Goal: Find specific page/section: Find specific page/section

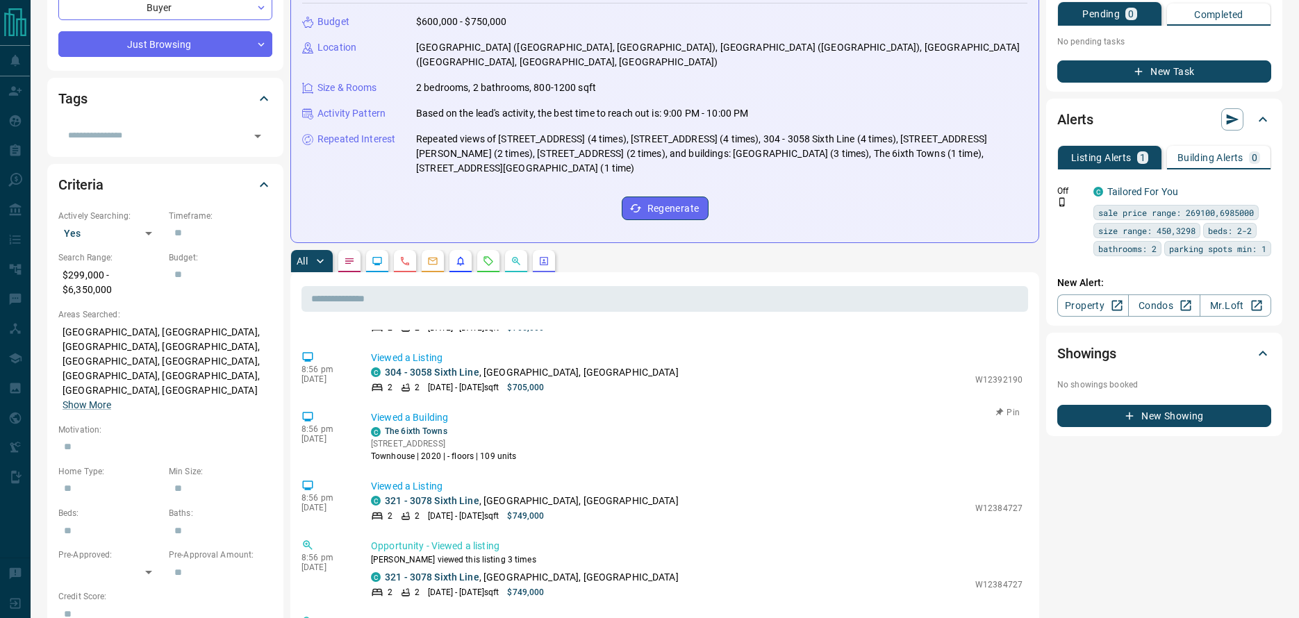
scroll to position [1833, 0]
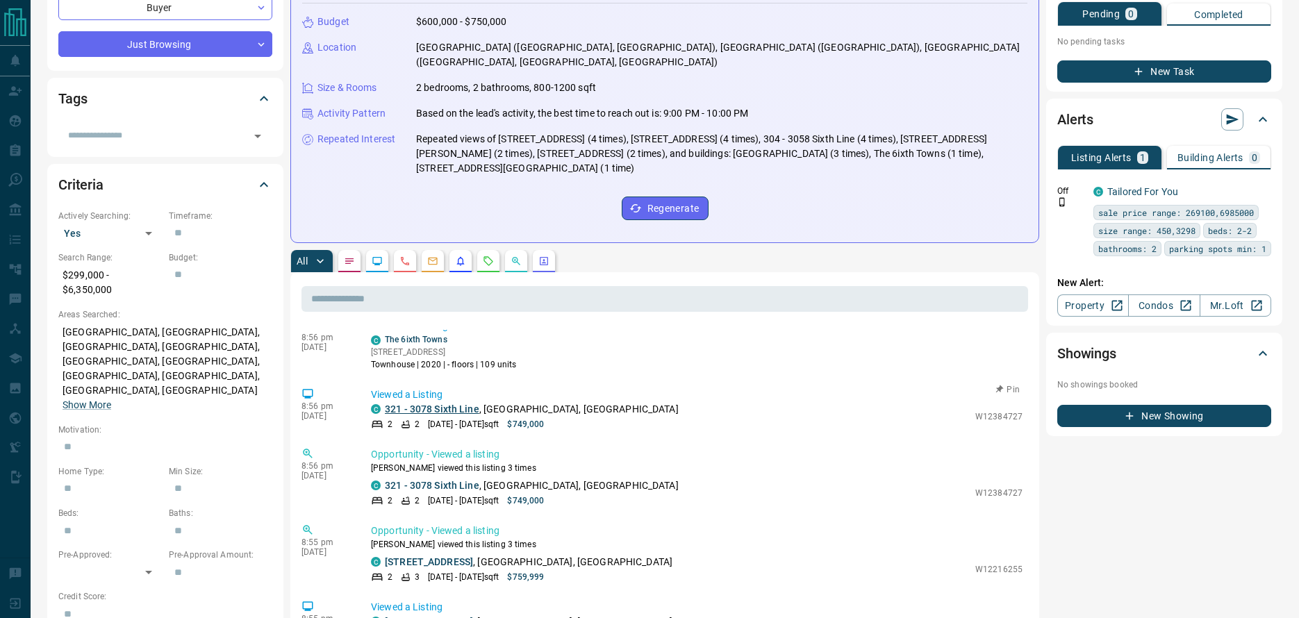
click at [442, 403] on link "321 - 3078 Sixth Line" at bounding box center [432, 408] width 94 height 11
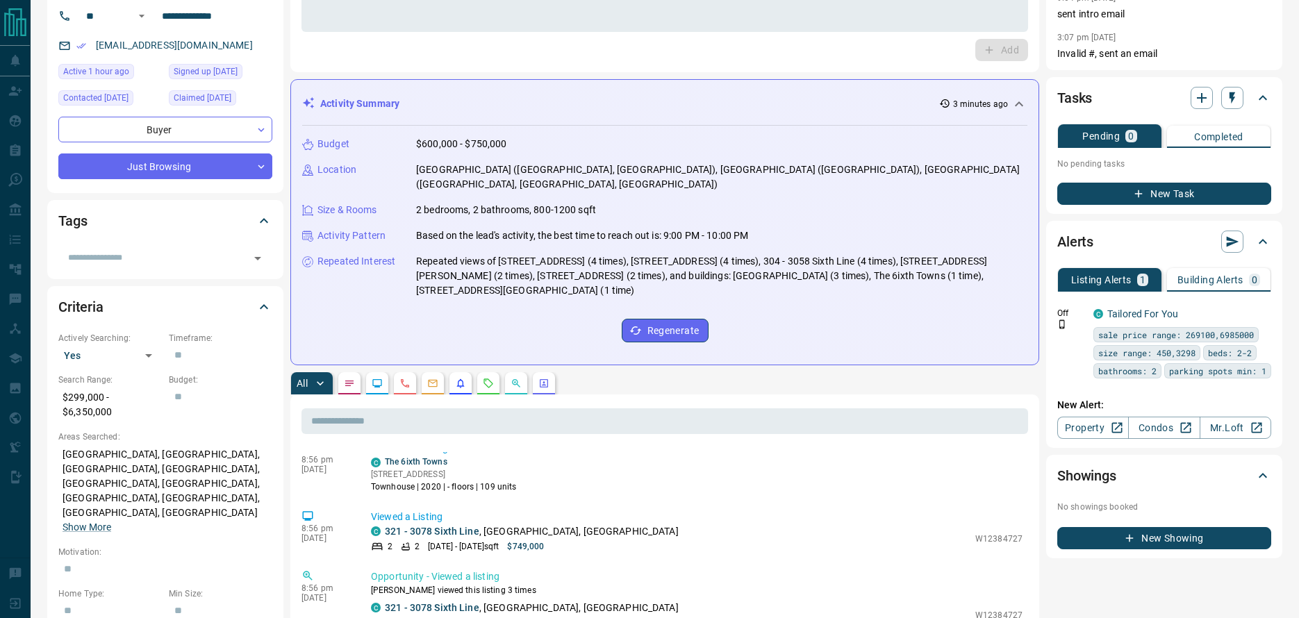
scroll to position [0, 0]
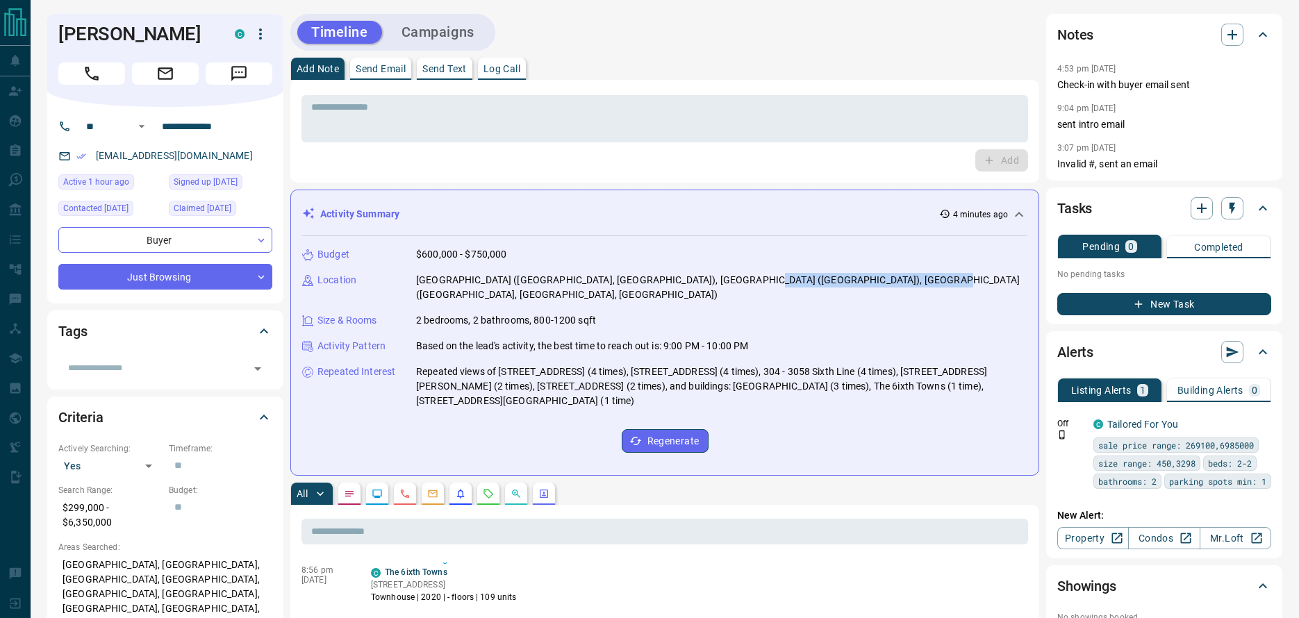
drag, startPoint x: 709, startPoint y: 278, endPoint x: 878, endPoint y: 281, distance: 169.5
click at [878, 281] on p "[GEOGRAPHIC_DATA] ([GEOGRAPHIC_DATA], [GEOGRAPHIC_DATA]), [GEOGRAPHIC_DATA] ([G…" at bounding box center [721, 287] width 611 height 29
click at [868, 282] on p "[GEOGRAPHIC_DATA] ([GEOGRAPHIC_DATA], [GEOGRAPHIC_DATA]), [GEOGRAPHIC_DATA] ([G…" at bounding box center [721, 287] width 611 height 29
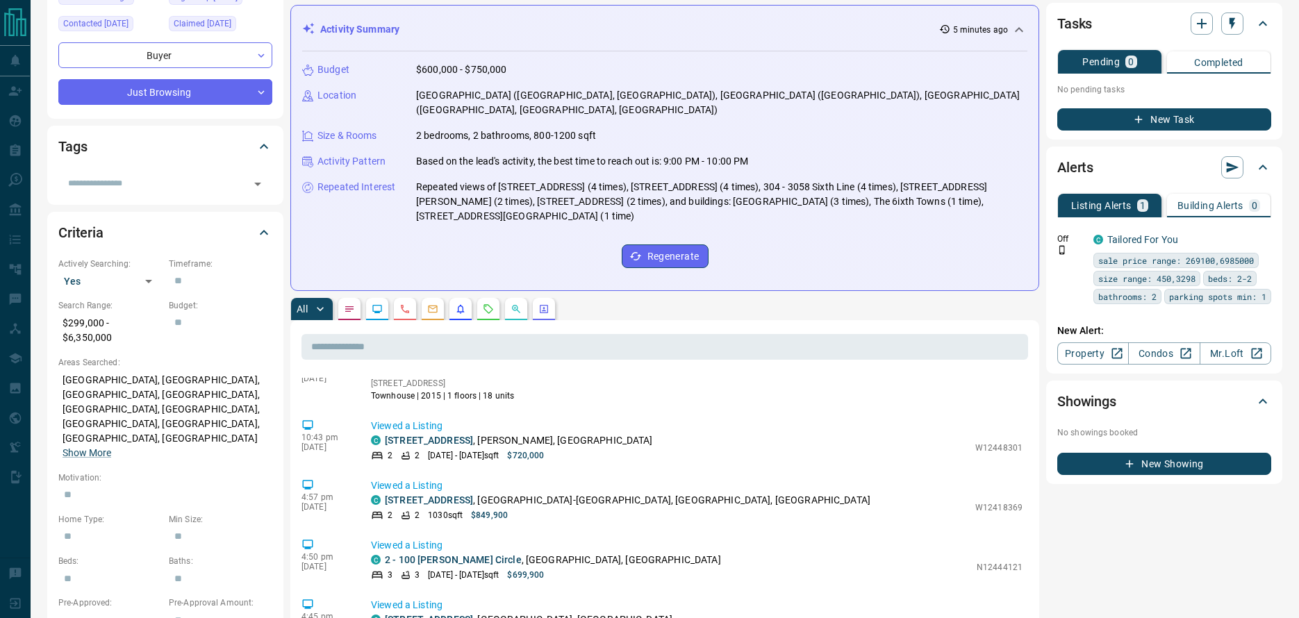
scroll to position [1185, 0]
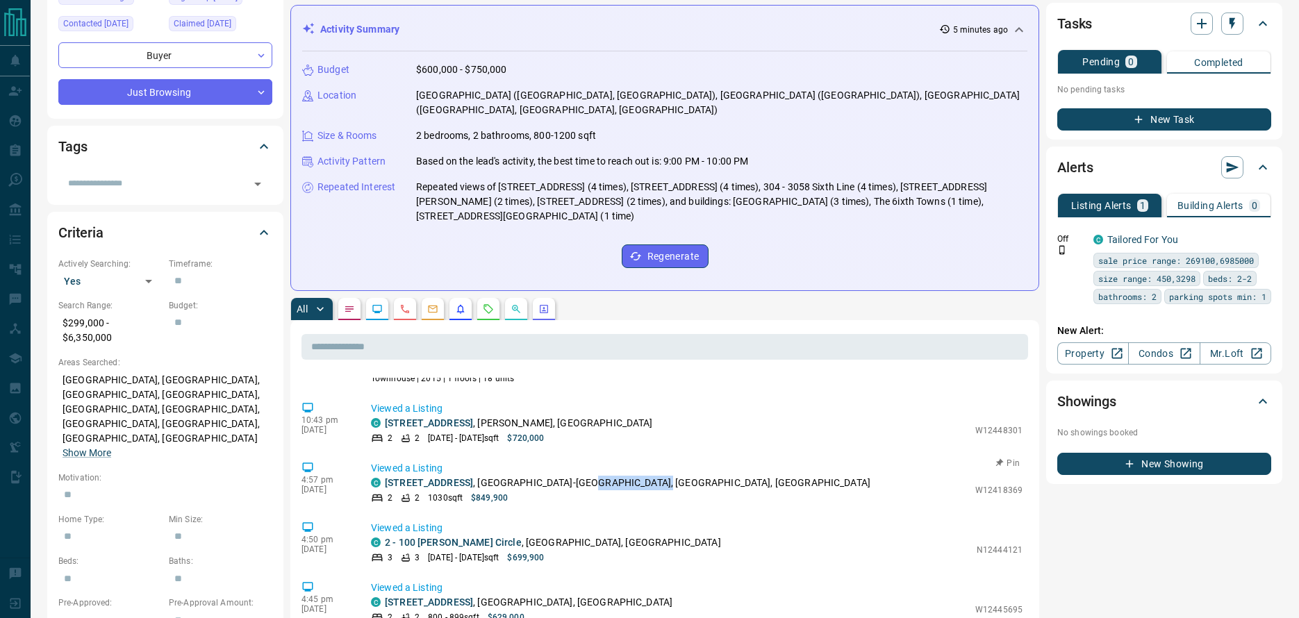
drag, startPoint x: 604, startPoint y: 465, endPoint x: 672, endPoint y: 471, distance: 68.3
click at [672, 476] on p "[STREET_ADDRESS]" at bounding box center [627, 483] width 485 height 15
copy p "York Crosstown"
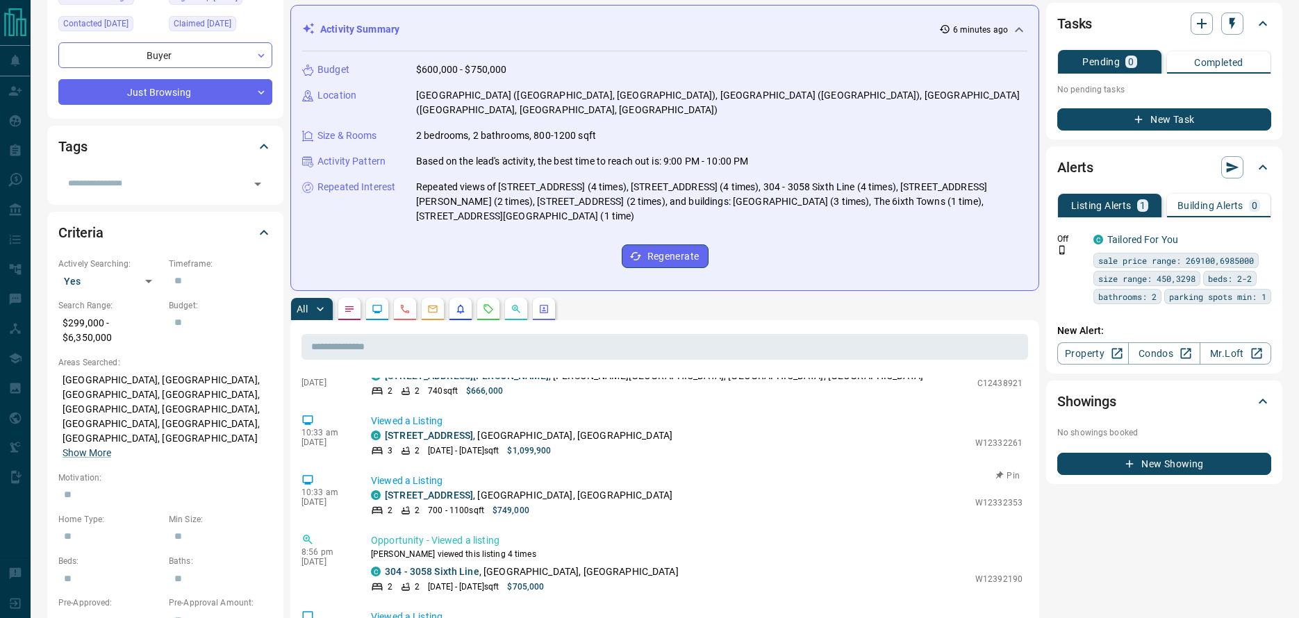
scroll to position [1538, 0]
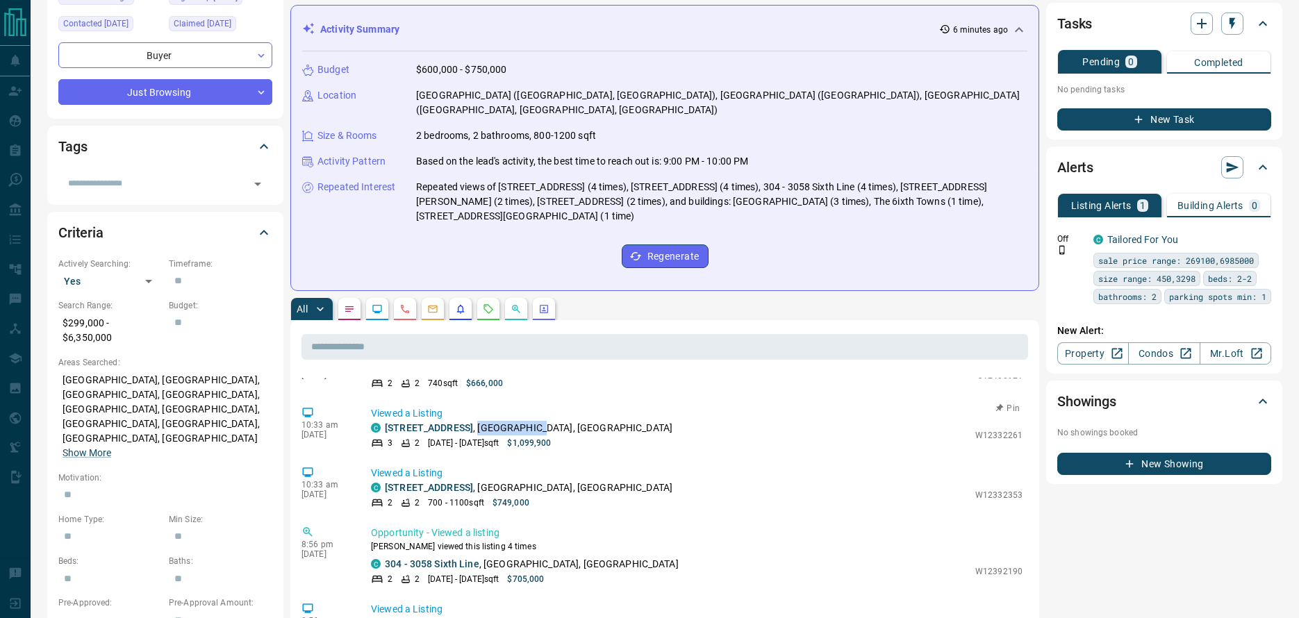
drag, startPoint x: 476, startPoint y: 410, endPoint x: 531, endPoint y: 412, distance: 54.9
click at [531, 421] on p "[STREET_ADDRESS]" at bounding box center [529, 428] width 288 height 15
copy p "Bronte West,"
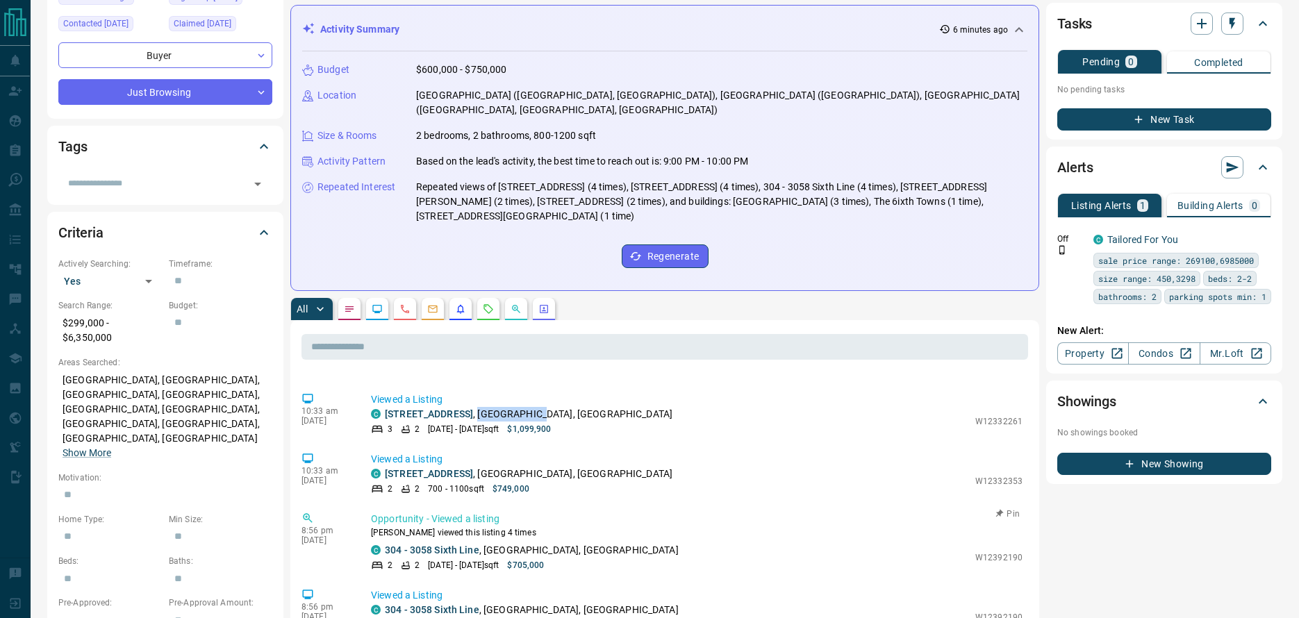
scroll to position [1568, 0]
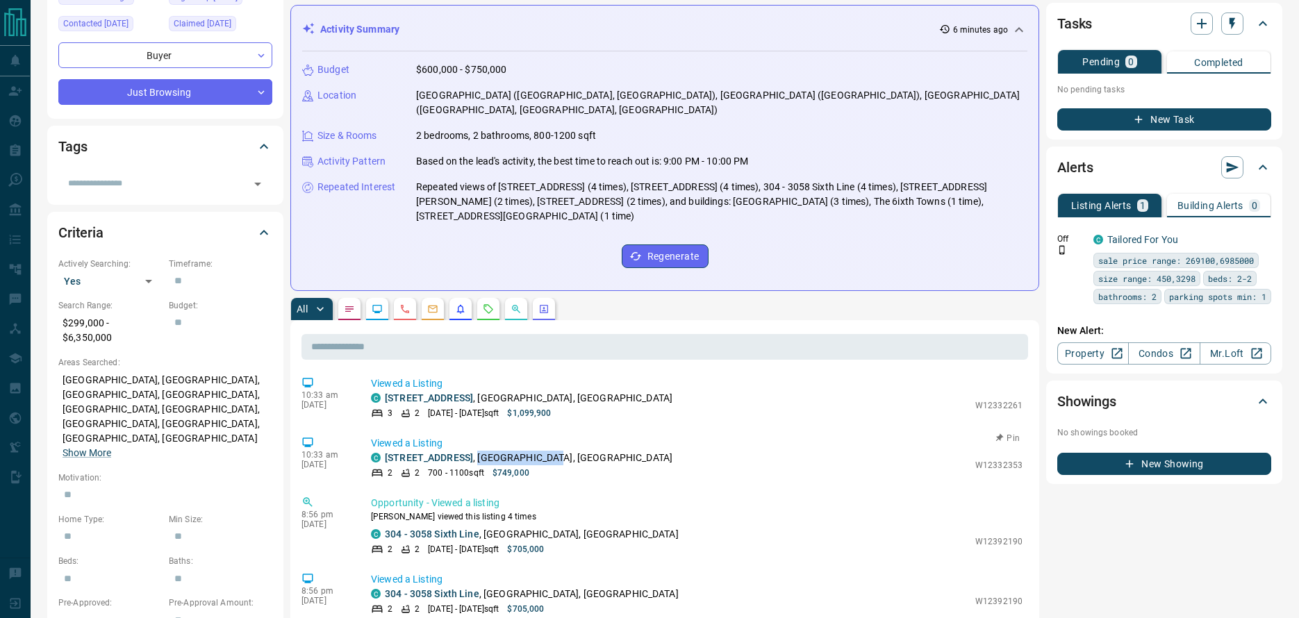
drag, startPoint x: 517, startPoint y: 441, endPoint x: 582, endPoint y: 440, distance: 64.6
click at [582, 451] on p "[STREET_ADDRESS]" at bounding box center [529, 458] width 288 height 15
copy p "West Oak Trails"
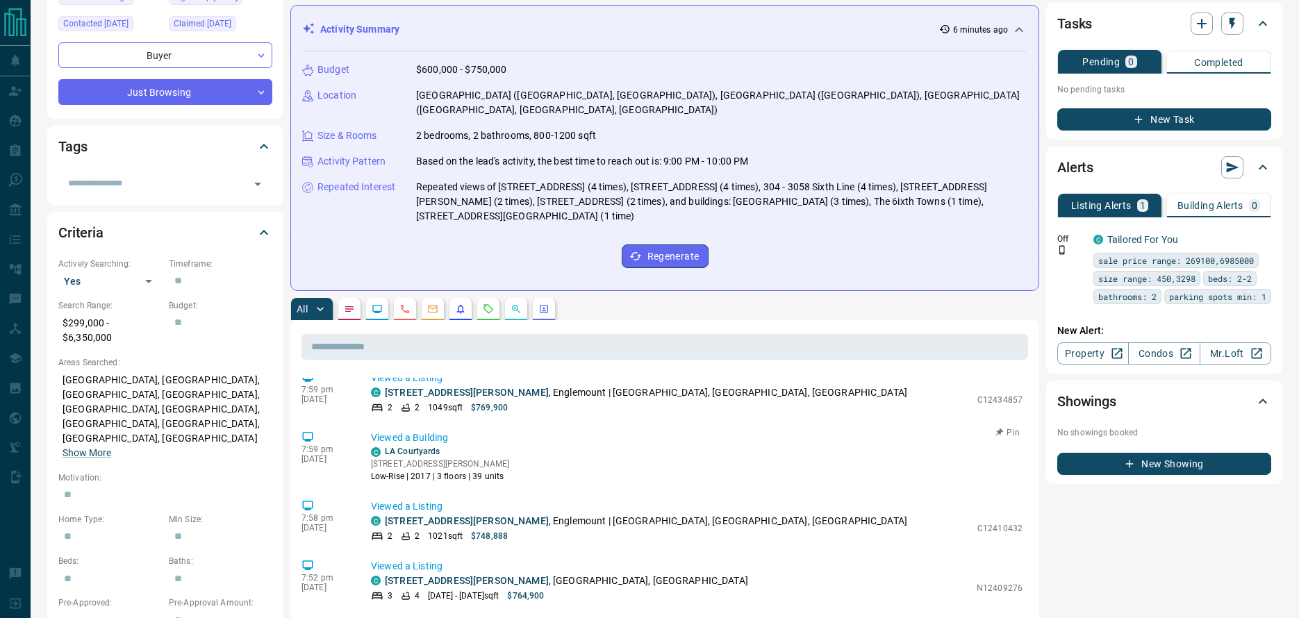
scroll to position [2890, 0]
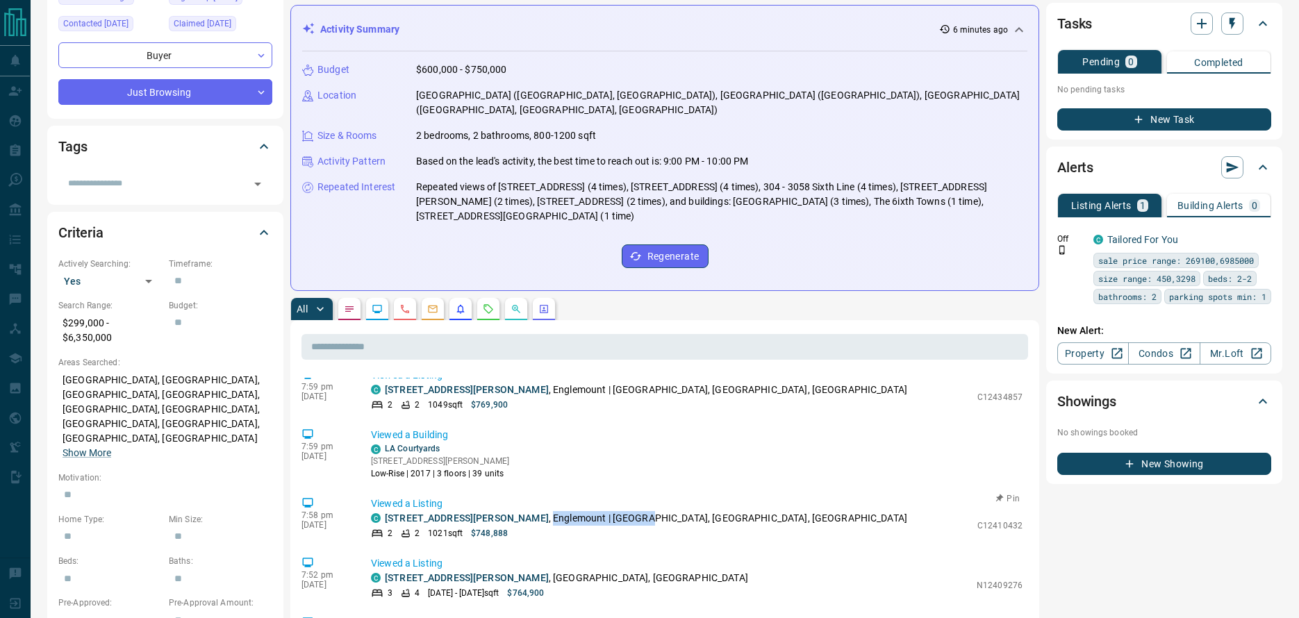
drag, startPoint x: 524, startPoint y: 503, endPoint x: 623, endPoint y: 504, distance: 99.3
click at [623, 511] on p "[STREET_ADDRESS][PERSON_NAME]" at bounding box center [646, 518] width 522 height 15
copy p "Englemount | [PERSON_NAME]"
drag, startPoint x: 472, startPoint y: 562, endPoint x: 548, endPoint y: 563, distance: 76.4
click at [548, 571] on p "[STREET_ADDRESS][PERSON_NAME]" at bounding box center [566, 578] width 363 height 15
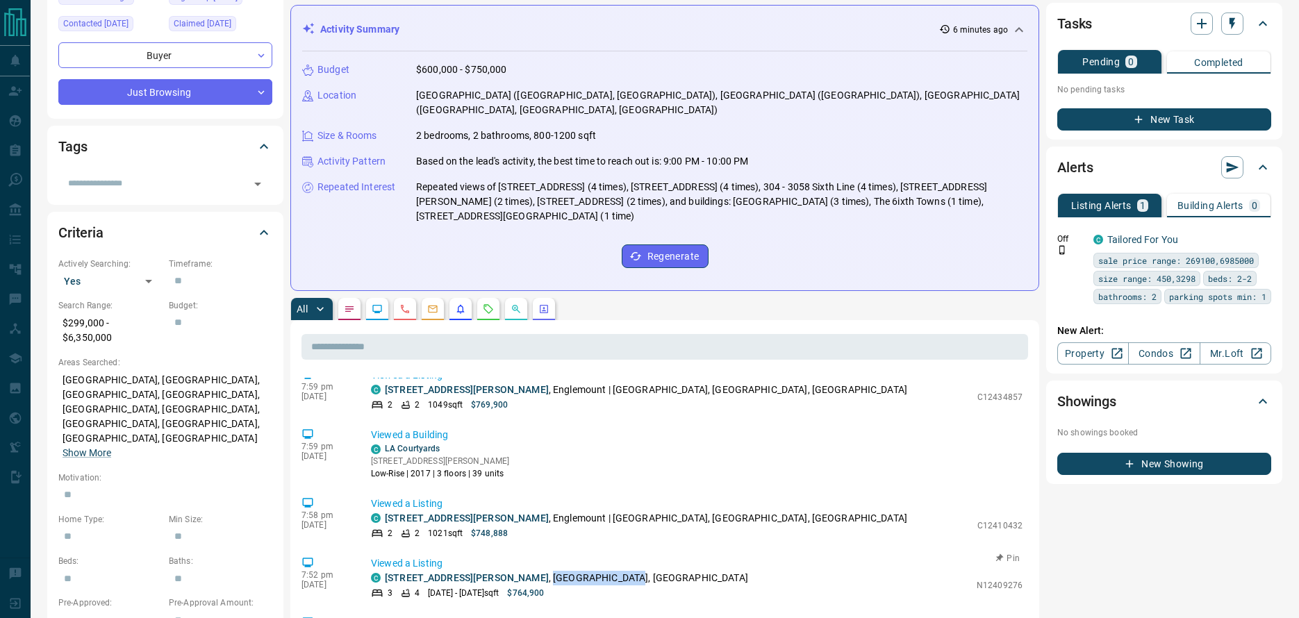
copy p "[GEOGRAPHIC_DATA]"
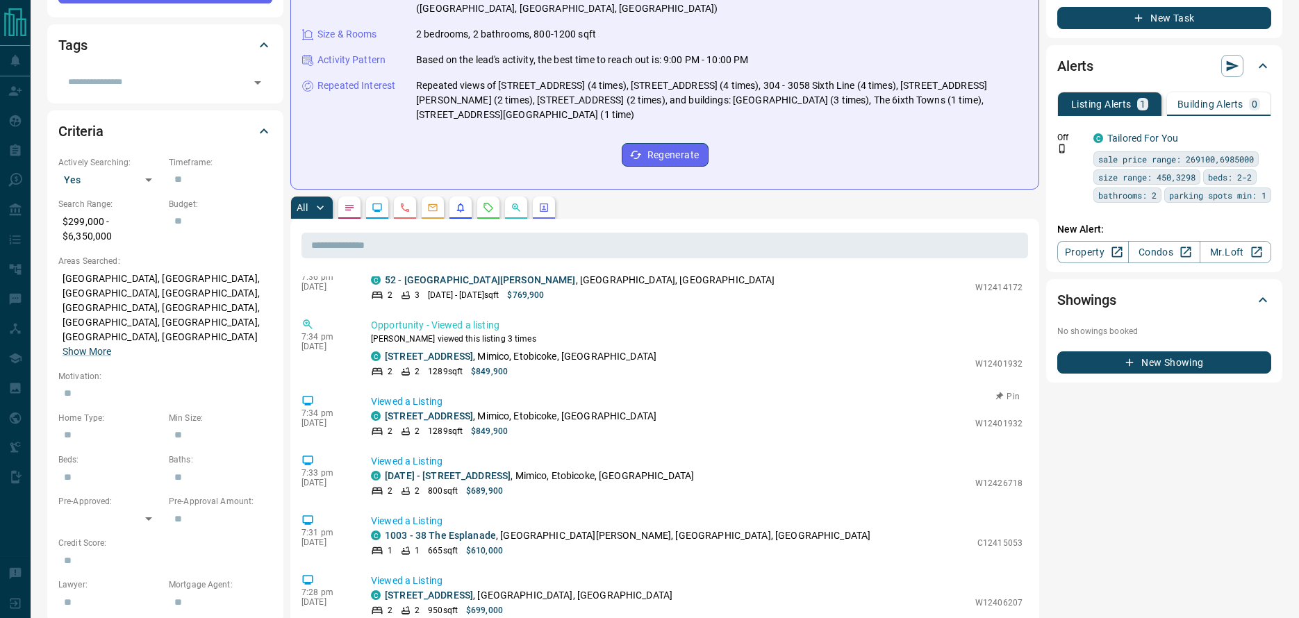
scroll to position [3440, 0]
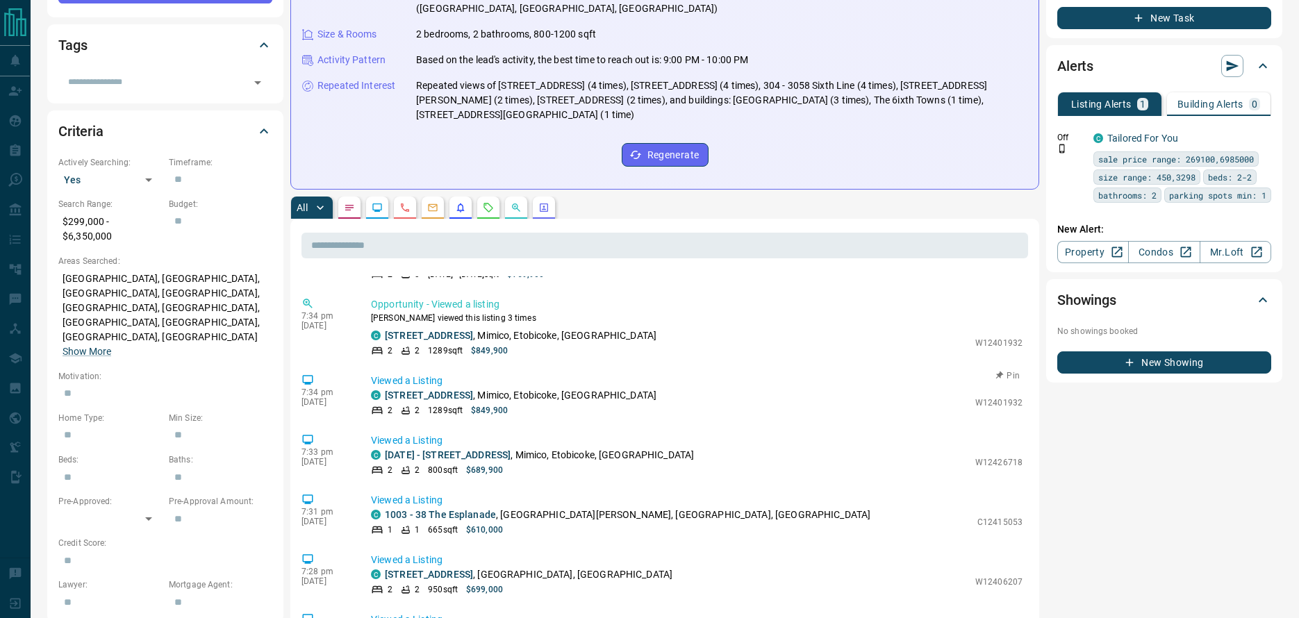
click at [533, 388] on p "[STREET_ADDRESS]" at bounding box center [521, 395] width 272 height 15
copy p "Mimico"
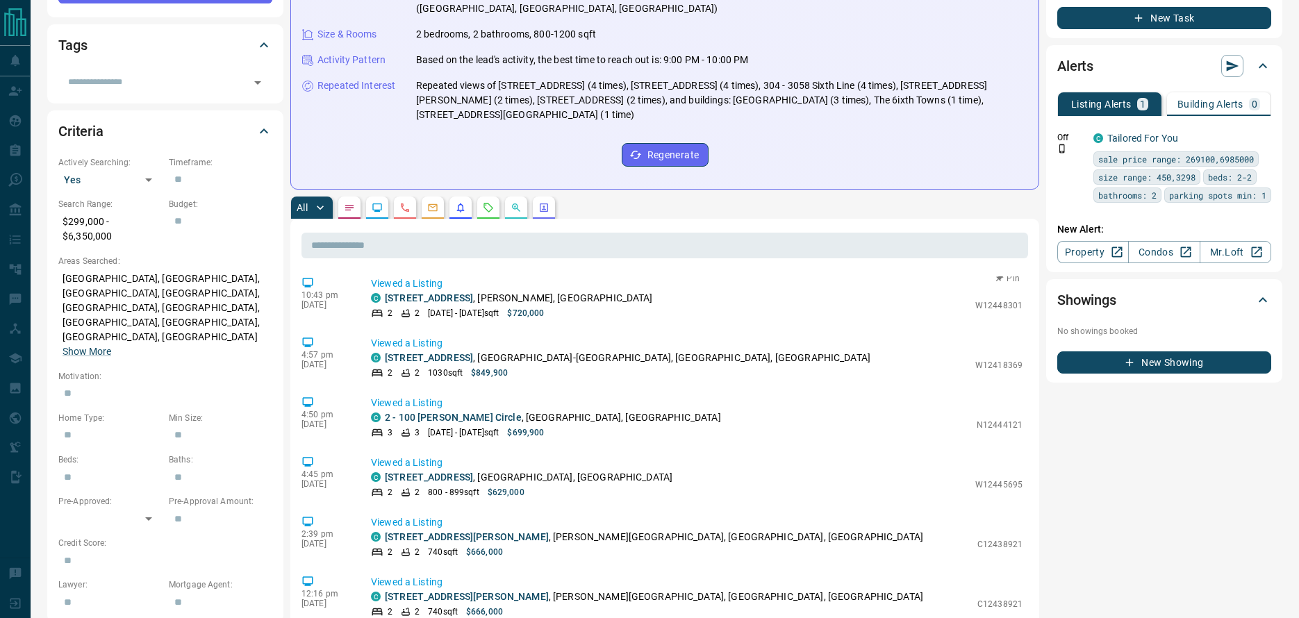
scroll to position [1320, 0]
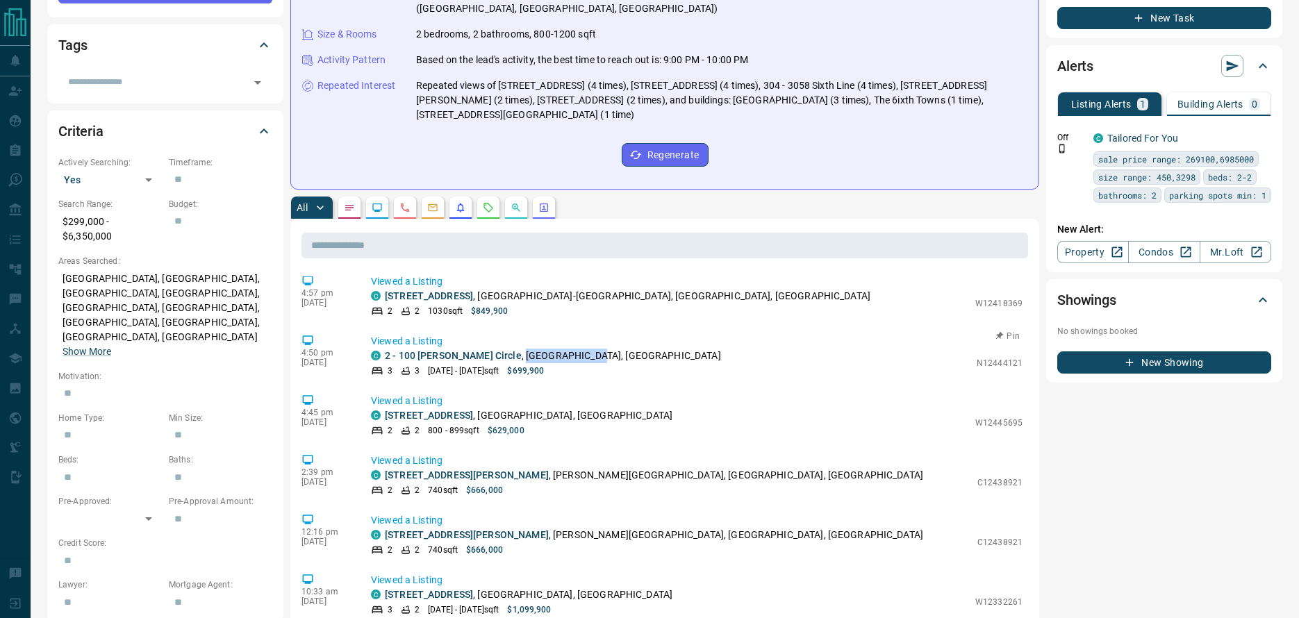
drag, startPoint x: 509, startPoint y: 340, endPoint x: 570, endPoint y: 341, distance: 61.1
click at [570, 349] on p "2 - [STREET_ADDRESS][PERSON_NAME]" at bounding box center [553, 356] width 336 height 15
copy p "[GEOGRAPHIC_DATA]"
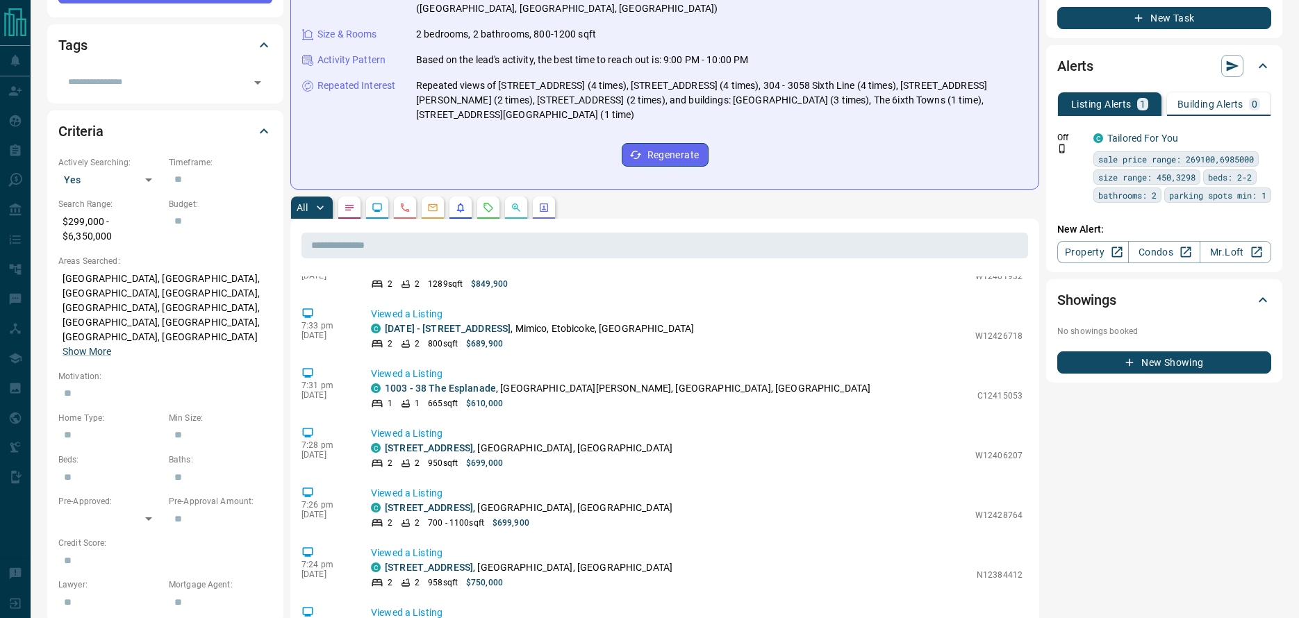
scroll to position [3833, 0]
drag, startPoint x: 504, startPoint y: 394, endPoint x: 592, endPoint y: 394, distance: 88.2
click at [592, 617] on p "[STREET_ADDRESS][PERSON_NAME]" at bounding box center [566, 627] width 363 height 15
copy p "Rural [GEOGRAPHIC_DATA]"
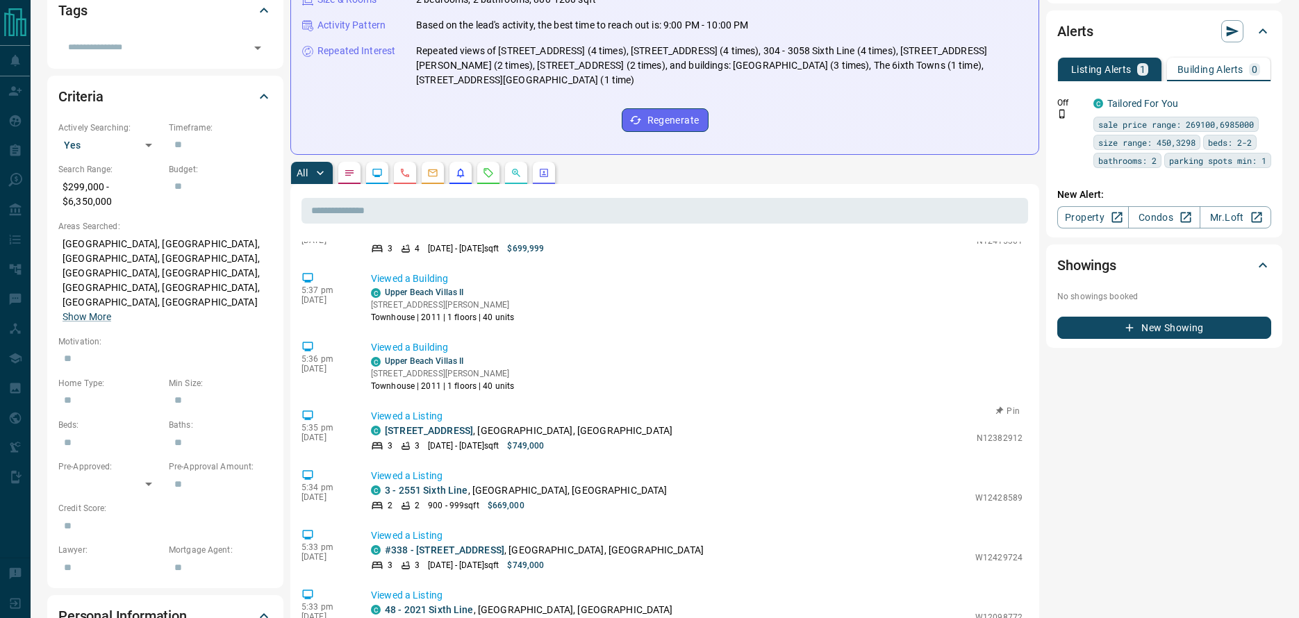
scroll to position [4167, 0]
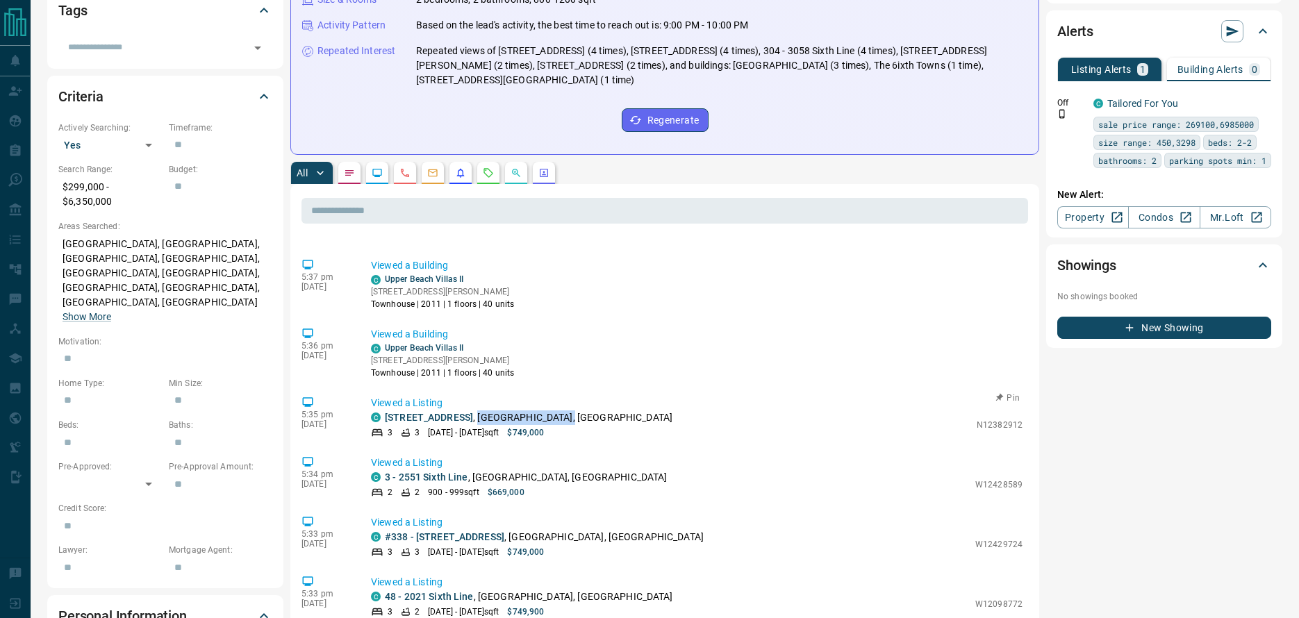
drag, startPoint x: 505, startPoint y: 400, endPoint x: 590, endPoint y: 399, distance: 84.7
click at [590, 410] on p "[STREET_ADDRESS]" at bounding box center [529, 417] width 288 height 15
copy p "[GEOGRAPHIC_DATA],"
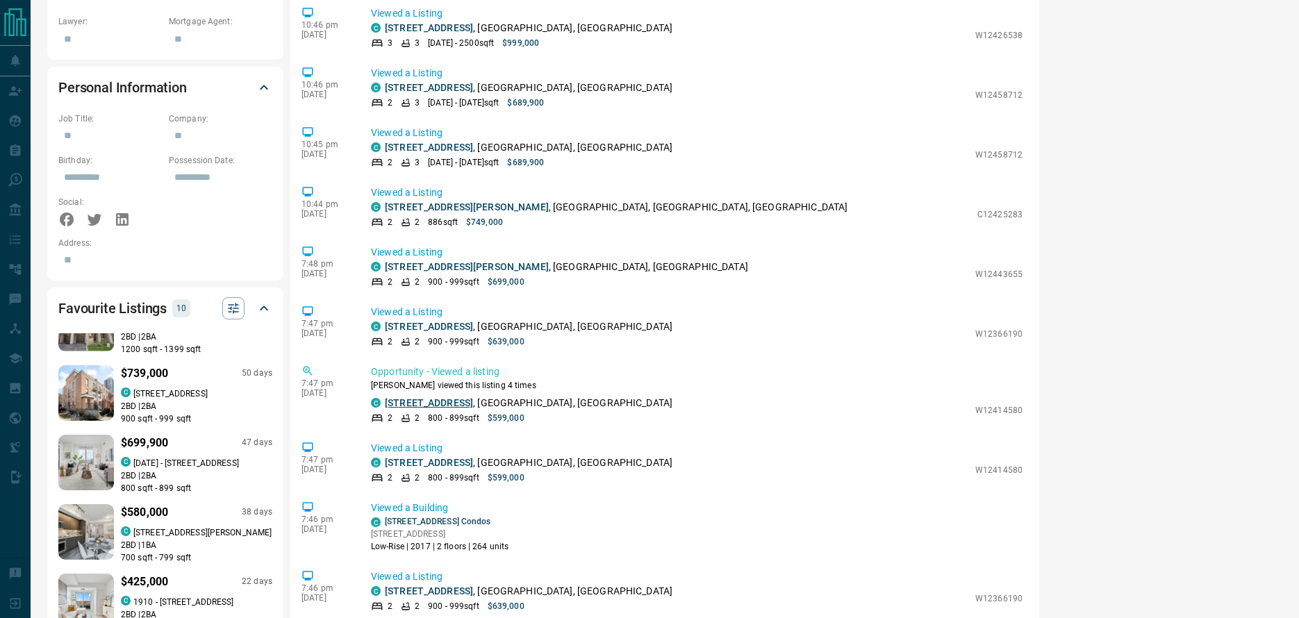
scroll to position [0, 0]
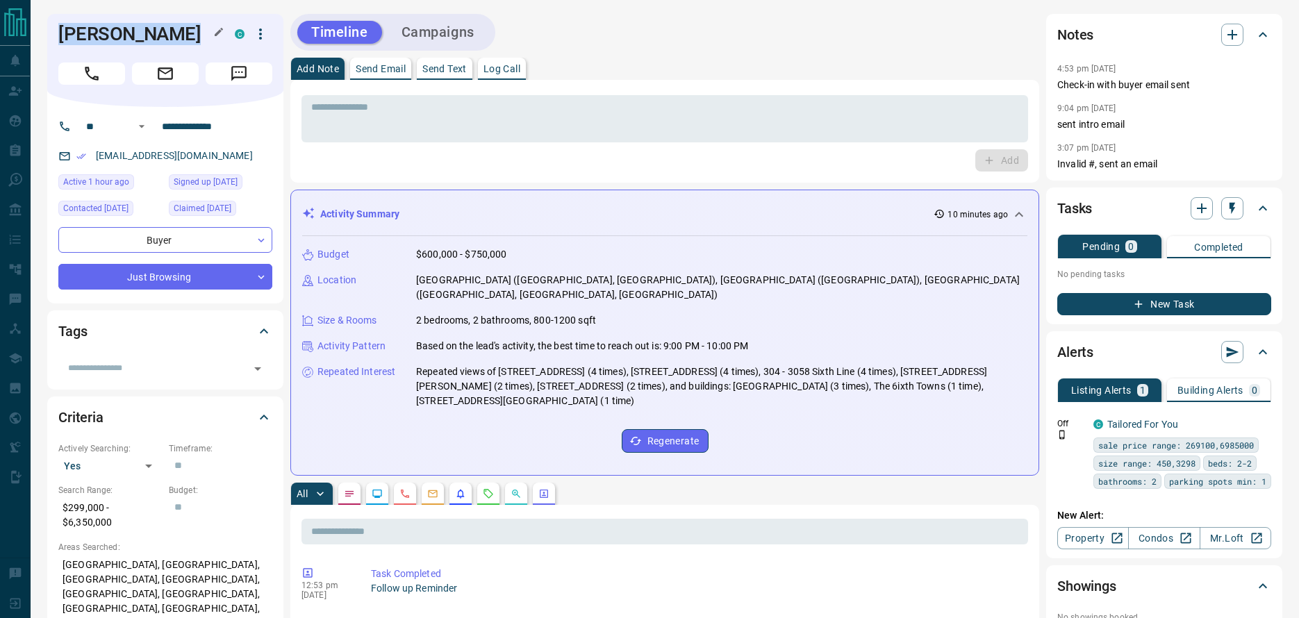
drag, startPoint x: 60, startPoint y: 33, endPoint x: 180, endPoint y: 33, distance: 120.1
click at [180, 33] on h1 "[PERSON_NAME]" at bounding box center [136, 34] width 156 height 22
copy h1 "[PERSON_NAME]"
